Goal: Information Seeking & Learning: Find specific fact

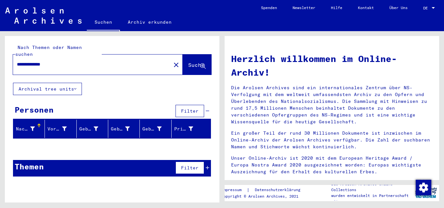
click at [75, 61] on input "**********" at bounding box center [90, 64] width 146 height 7
drag, startPoint x: 70, startPoint y: 59, endPoint x: 14, endPoint y: 61, distance: 55.9
click at [14, 61] on div "**********" at bounding box center [88, 64] width 150 height 15
click at [196, 62] on span "Suche" at bounding box center [196, 65] width 16 height 6
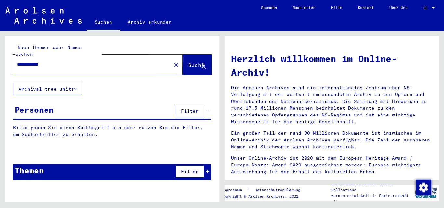
click at [189, 62] on span "Suche" at bounding box center [196, 65] width 16 height 6
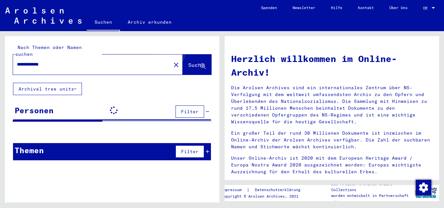
click at [193, 55] on button "Suche" at bounding box center [197, 65] width 29 height 20
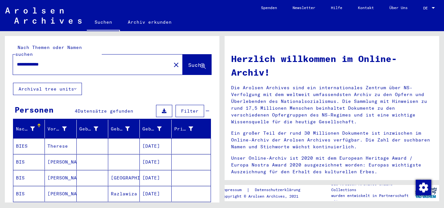
click at [59, 61] on input "**********" at bounding box center [90, 64] width 146 height 7
type input "**********"
click at [195, 63] on button "Suche" at bounding box center [197, 65] width 29 height 20
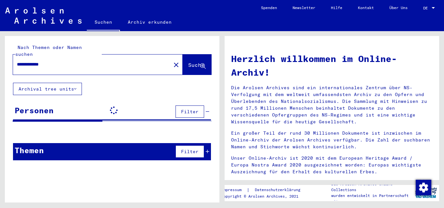
click at [190, 62] on span "Suche" at bounding box center [196, 65] width 16 height 6
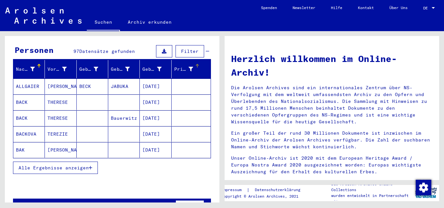
scroll to position [67, 0]
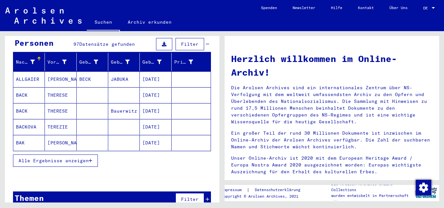
click at [70, 158] on span "Alle Ergebnisse anzeigen" at bounding box center [54, 161] width 70 height 6
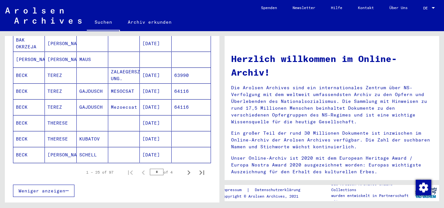
scroll to position [374, 0]
click at [184, 168] on icon "Next page" at bounding box center [188, 172] width 9 height 9
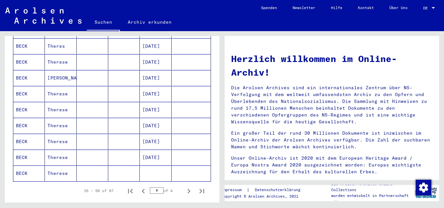
scroll to position [355, 0]
click at [186, 187] on icon "Next page" at bounding box center [188, 191] width 9 height 9
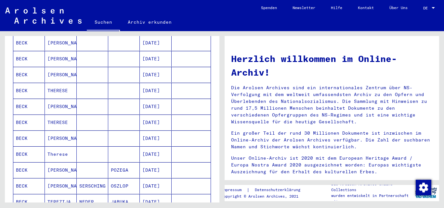
scroll to position [409, 0]
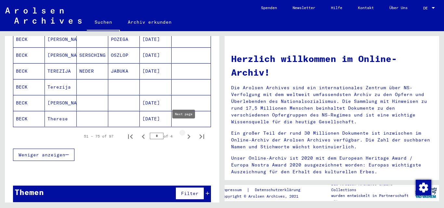
click at [184, 132] on icon "Next page" at bounding box center [188, 136] width 9 height 9
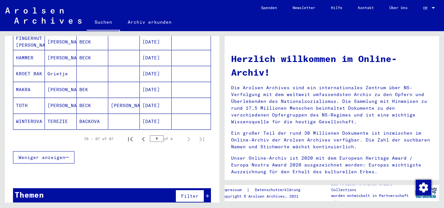
scroll to position [362, 0]
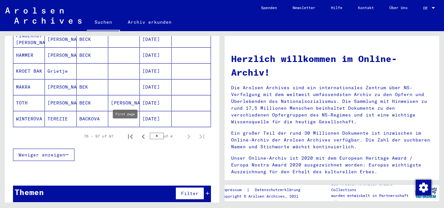
click at [128, 132] on icon "First page" at bounding box center [130, 136] width 9 height 9
type input "*"
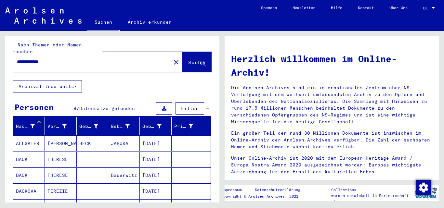
scroll to position [0, 0]
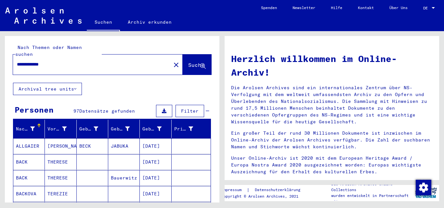
drag, startPoint x: 42, startPoint y: 58, endPoint x: 0, endPoint y: 60, distance: 42.0
click at [0, 60] on div "**********" at bounding box center [111, 117] width 222 height 172
type input "**********"
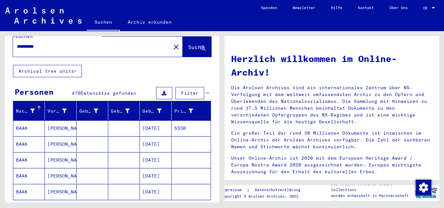
scroll to position [21, 0]
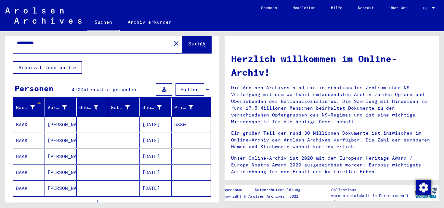
click at [79, 203] on span "Alle Ergebnisse anzeigen" at bounding box center [54, 206] width 70 height 6
click at [187, 87] on span "Filter" at bounding box center [190, 90] width 18 height 6
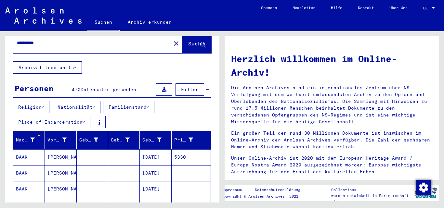
click at [197, 84] on button "Filter" at bounding box center [189, 90] width 29 height 12
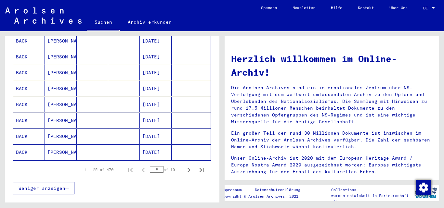
scroll to position [376, 0]
click at [185, 165] on icon "Next page" at bounding box center [188, 169] width 9 height 9
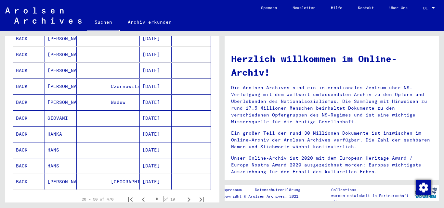
scroll to position [347, 0]
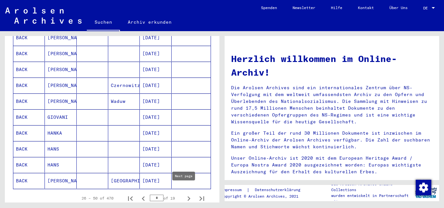
click at [187, 197] on icon "Next page" at bounding box center [188, 199] width 3 height 5
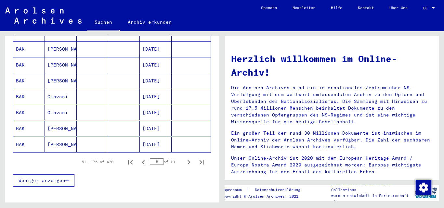
scroll to position [409, 0]
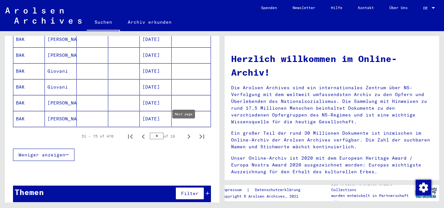
click at [185, 132] on icon "Next page" at bounding box center [188, 136] width 9 height 9
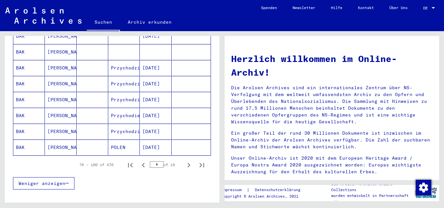
scroll to position [392, 0]
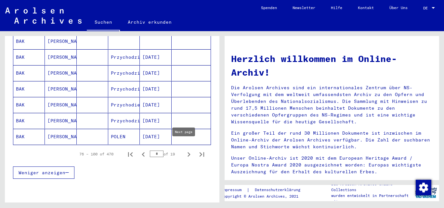
click at [184, 150] on icon "Next page" at bounding box center [188, 154] width 9 height 9
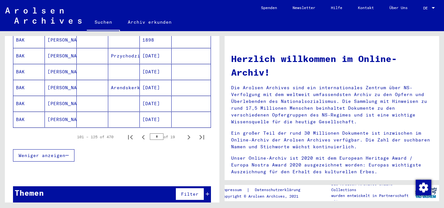
scroll to position [409, 0]
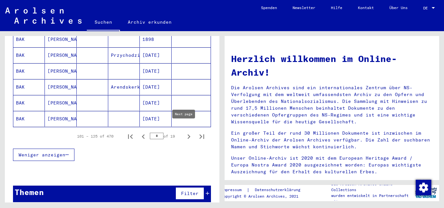
click at [184, 132] on icon "Next page" at bounding box center [188, 136] width 9 height 9
type input "*"
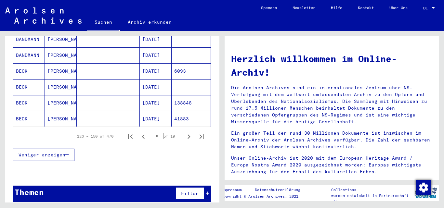
click at [187, 111] on mat-cell "41883" at bounding box center [191, 119] width 39 height 16
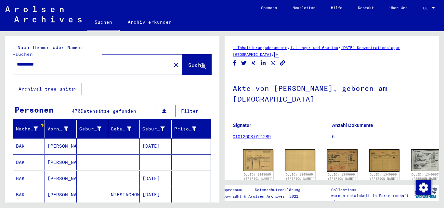
click at [172, 61] on mat-icon "close" at bounding box center [176, 65] width 8 height 8
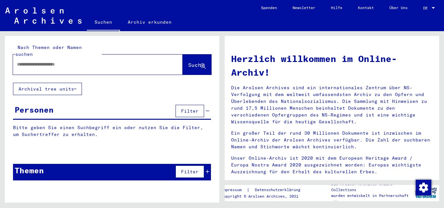
click at [97, 61] on input "text" at bounding box center [90, 64] width 146 height 7
type input "**********"
click at [196, 62] on span "Suche" at bounding box center [196, 65] width 16 height 6
